Goal: Task Accomplishment & Management: Manage account settings

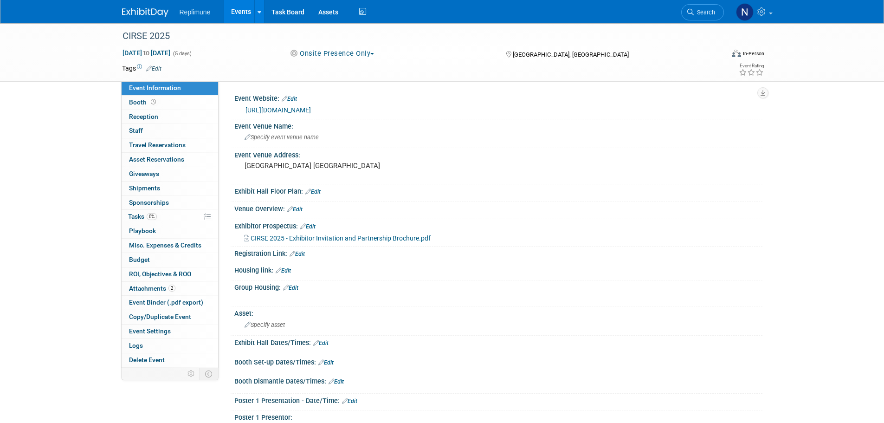
click at [242, 12] on link "Events" at bounding box center [241, 11] width 34 height 23
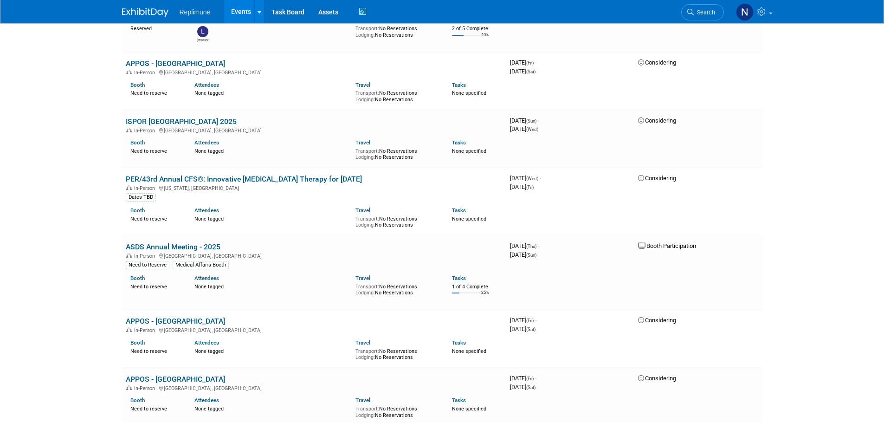
scroll to position [2459, 0]
click at [171, 241] on link "ASDS Annual Meeting - 2025" at bounding box center [173, 245] width 95 height 9
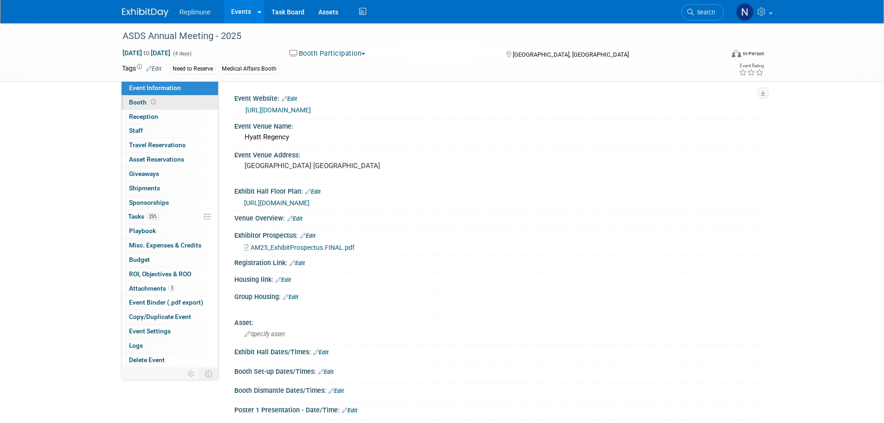
click at [142, 103] on span "Booth" at bounding box center [143, 101] width 29 height 7
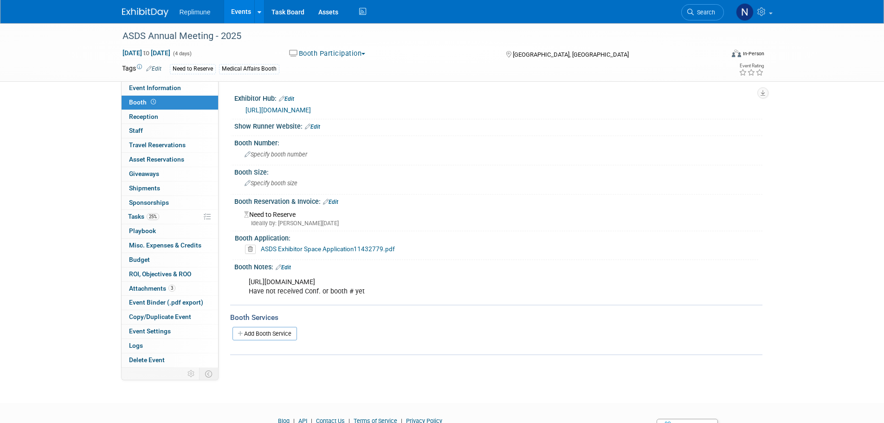
click at [235, 12] on link "Events" at bounding box center [241, 11] width 34 height 23
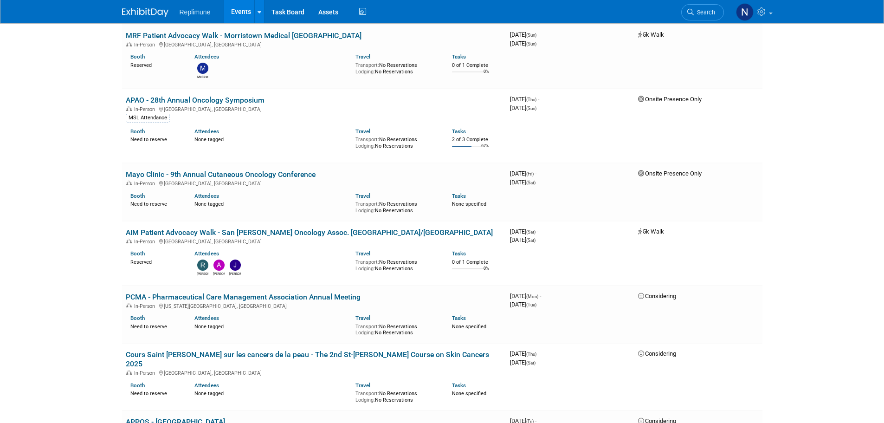
scroll to position [1021, 0]
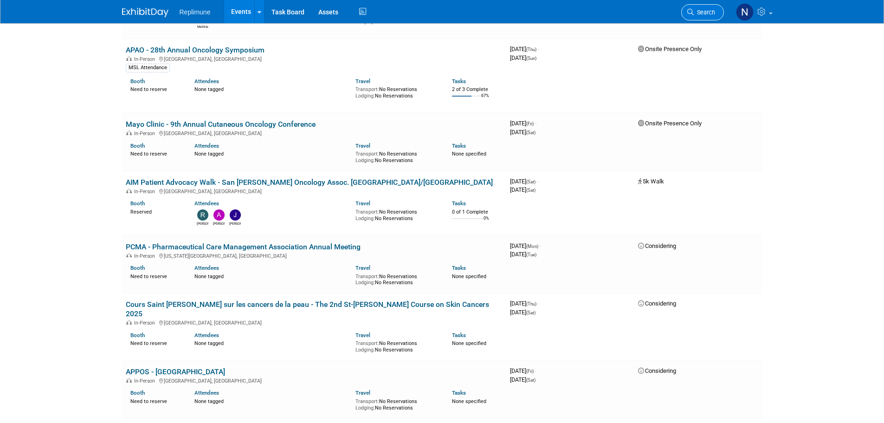
click at [716, 12] on link "Search" at bounding box center [702, 12] width 43 height 16
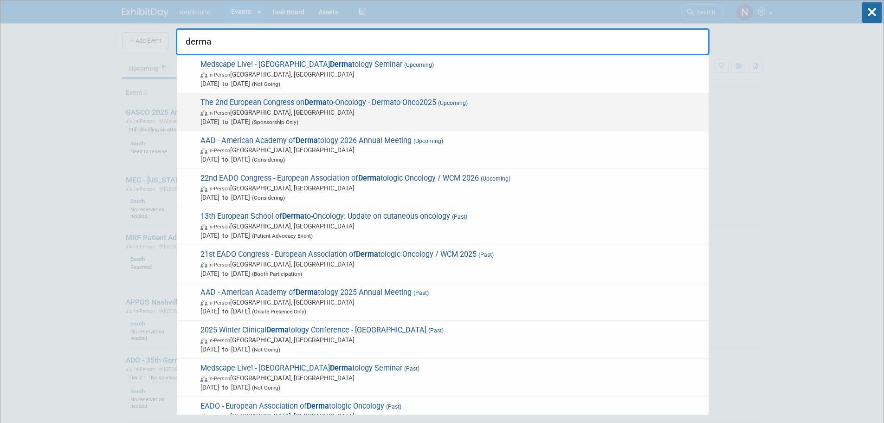
type input "derma"
click at [262, 102] on span "The 2nd European Congress on Derma to-Oncology - Dermato-Onco2025 (Upcoming) In…" at bounding box center [451, 112] width 506 height 28
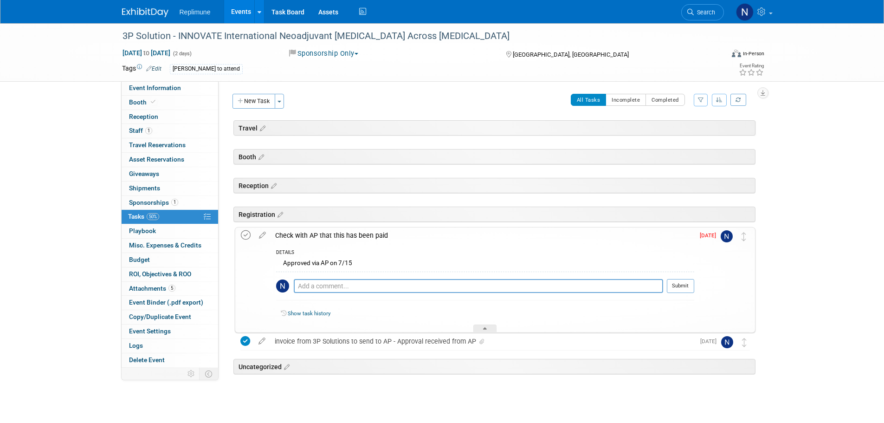
click at [244, 232] on icon at bounding box center [246, 235] width 10 height 10
click at [487, 324] on div at bounding box center [484, 328] width 23 height 8
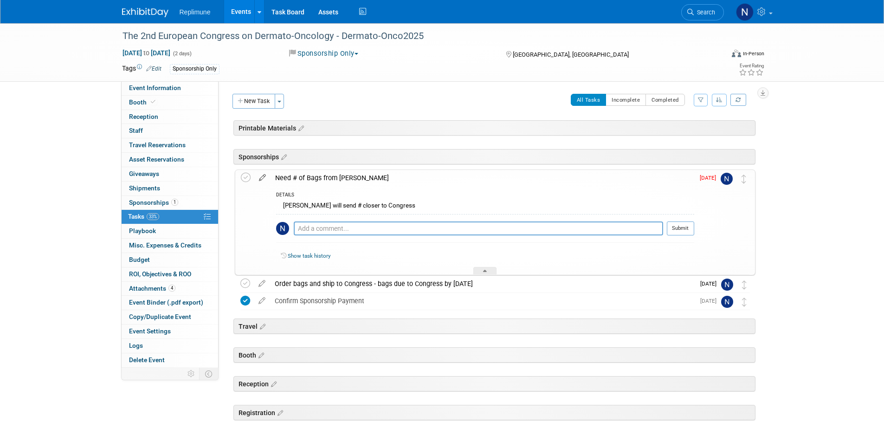
click at [264, 174] on icon at bounding box center [262, 176] width 16 height 12
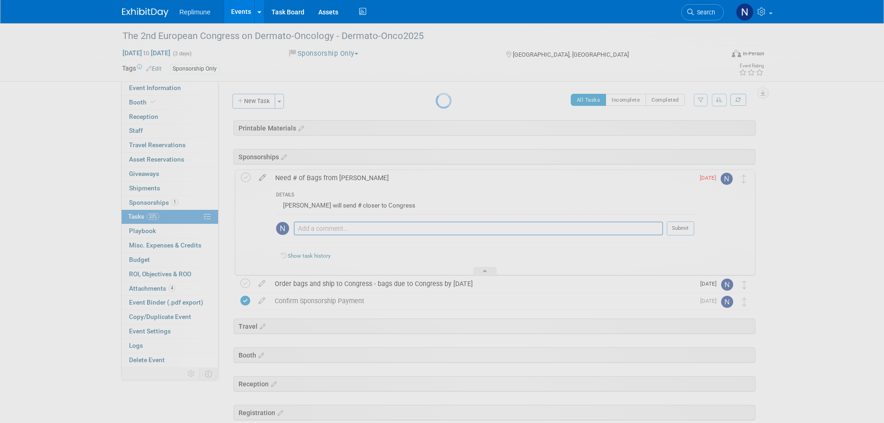
select select "7"
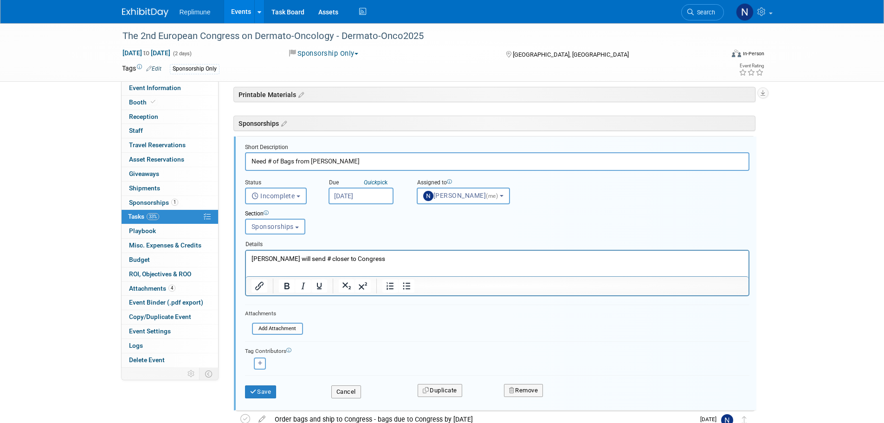
scroll to position [34, 0]
click at [381, 193] on input "[DATE]" at bounding box center [361, 195] width 65 height 17
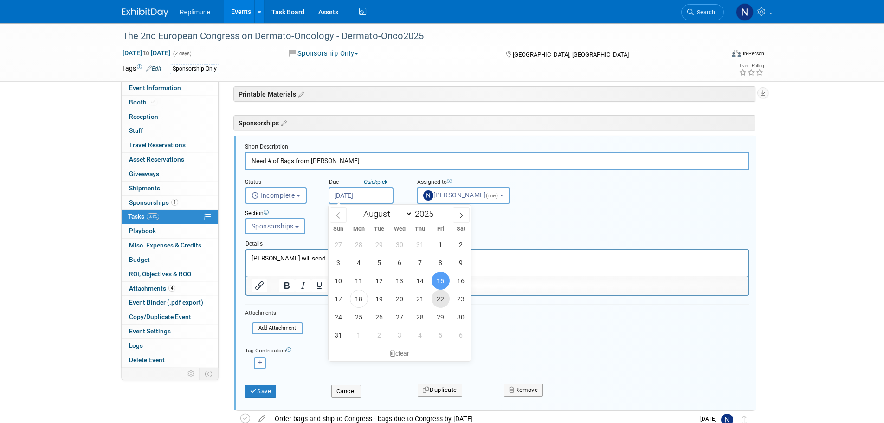
click at [441, 297] on span "22" at bounding box center [441, 299] width 18 height 18
type input "Aug 22, 2025"
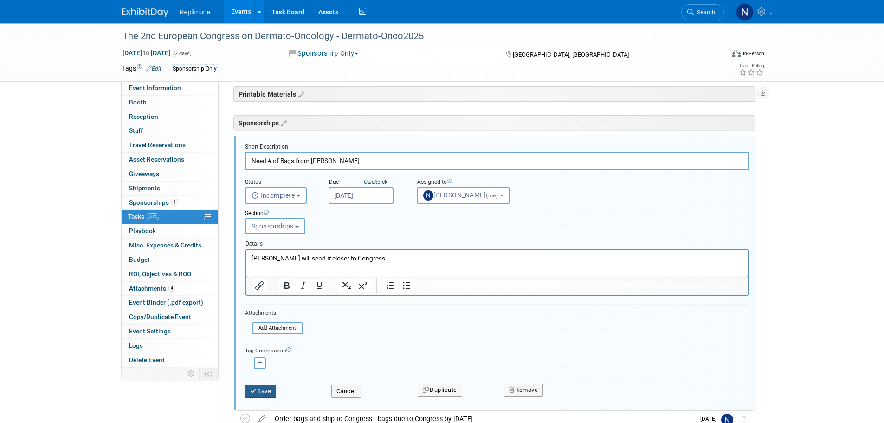
click at [276, 390] on button "Save" at bounding box center [261, 391] width 32 height 13
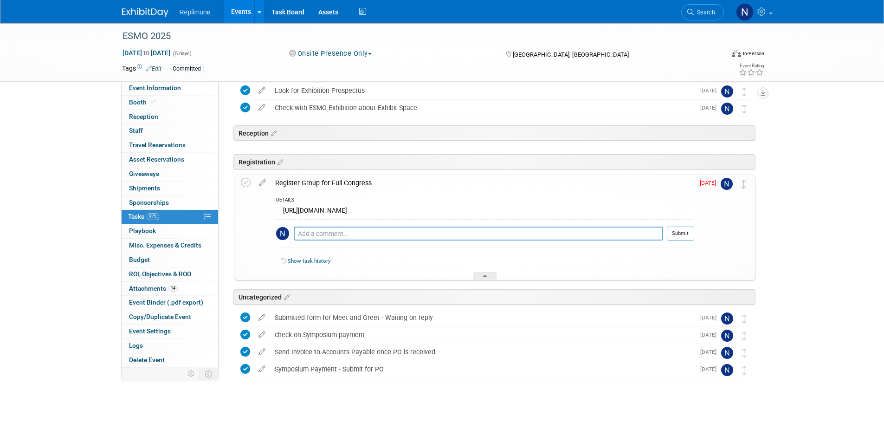
scroll to position [408, 0]
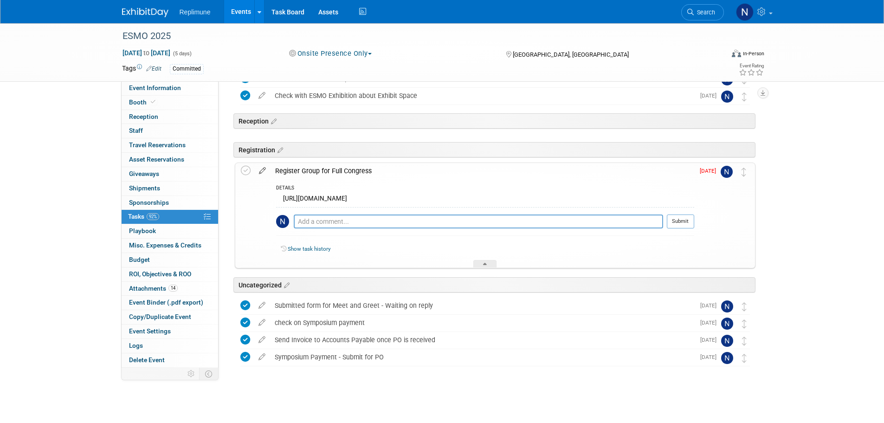
click at [259, 168] on icon at bounding box center [262, 169] width 16 height 12
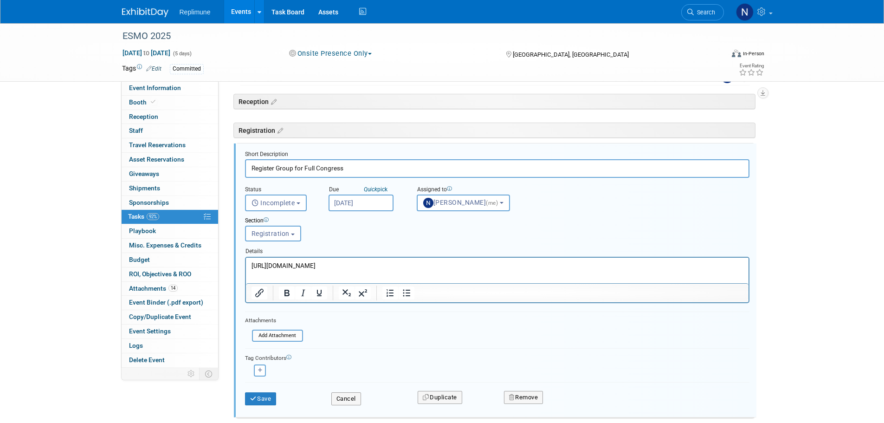
scroll to position [435, 0]
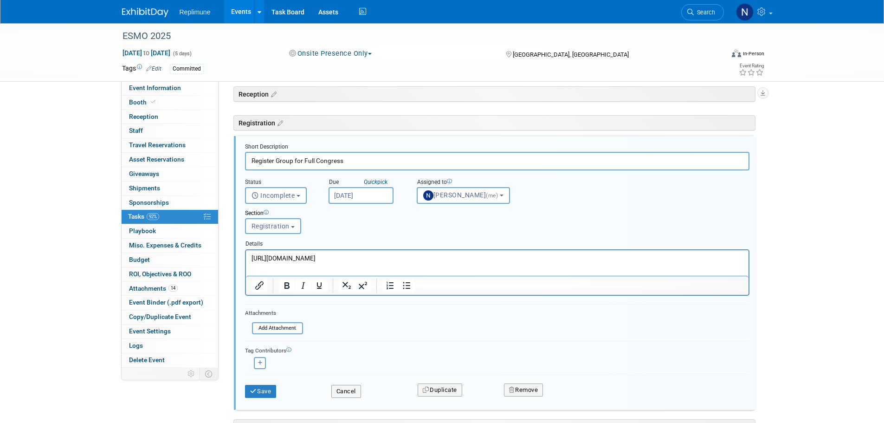
click at [377, 191] on input "[DATE]" at bounding box center [361, 195] width 65 height 17
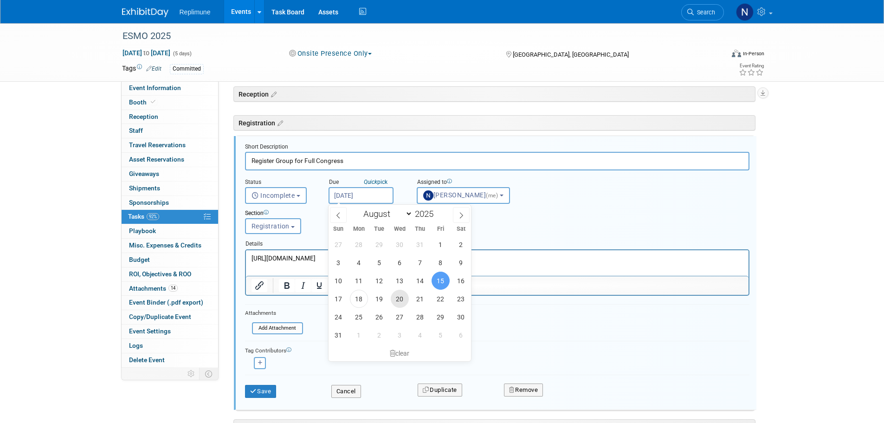
click at [401, 299] on span "20" at bounding box center [400, 299] width 18 height 18
type input "[DATE]"
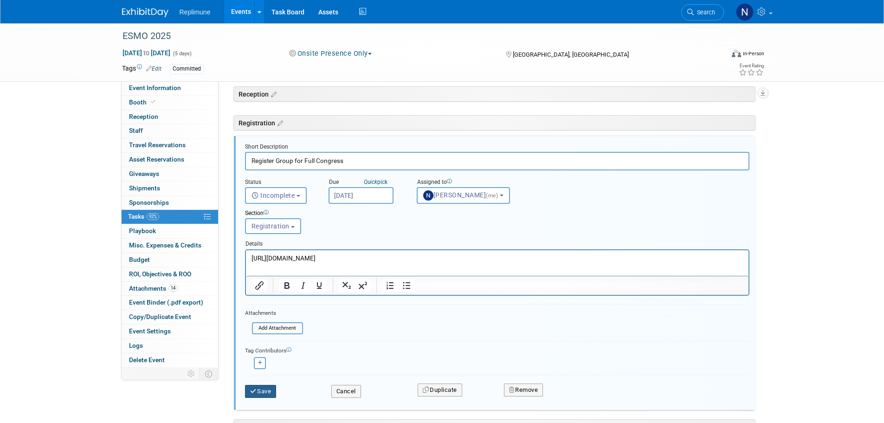
click at [271, 390] on button "Save" at bounding box center [261, 391] width 32 height 13
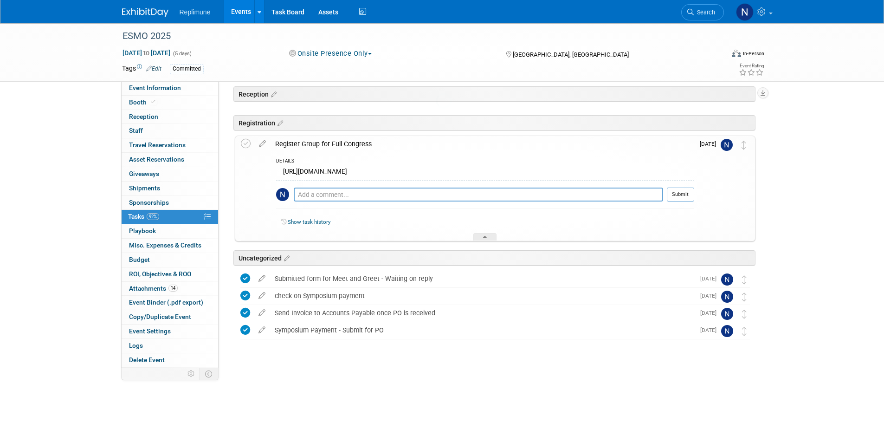
scroll to position [408, 0]
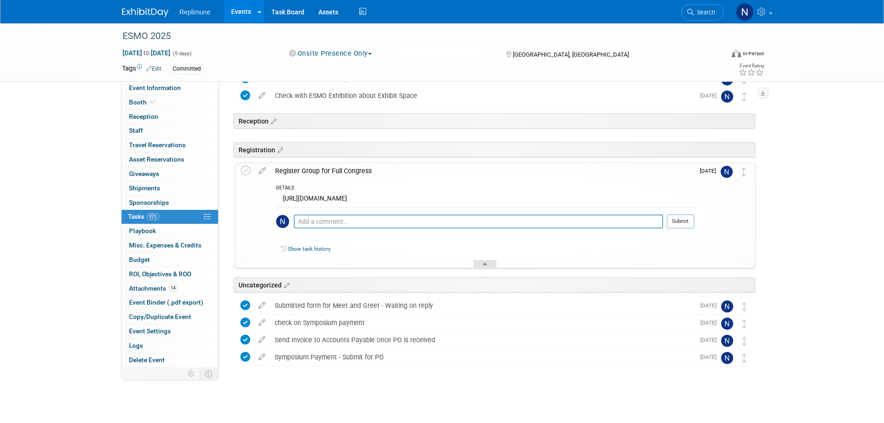
click at [487, 267] on div at bounding box center [484, 264] width 23 height 8
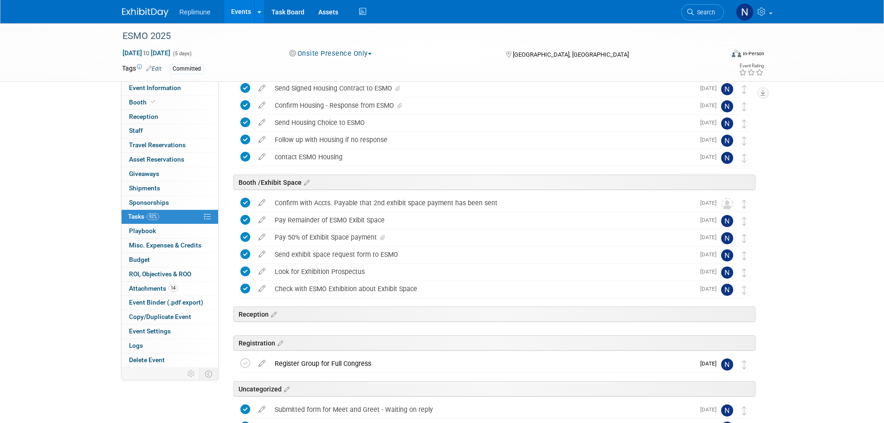
scroll to position [87, 0]
